Goal: Navigation & Orientation: Find specific page/section

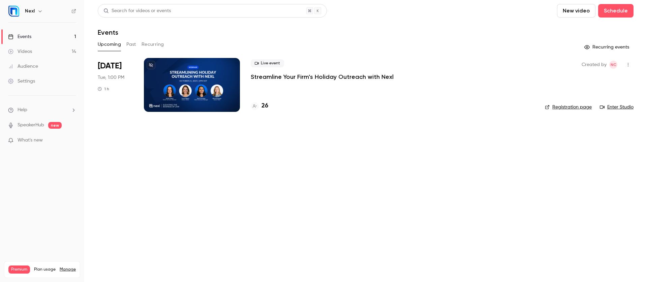
click at [32, 35] on link "Events 1" at bounding box center [42, 36] width 84 height 15
click at [623, 107] on link "Enter Studio" at bounding box center [617, 107] width 34 height 7
click at [571, 105] on link "Registration page" at bounding box center [568, 107] width 47 height 7
